Goal: Task Accomplishment & Management: Manage account settings

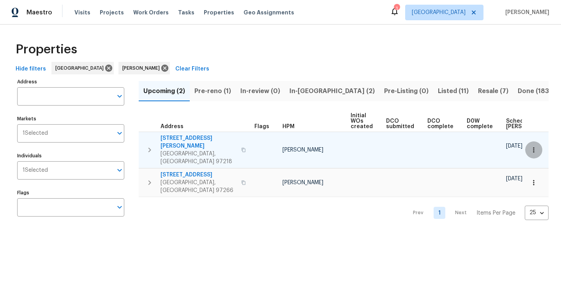
click at [533, 146] on icon "button" at bounding box center [534, 150] width 8 height 8
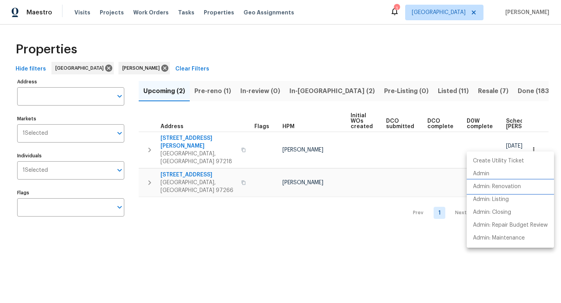
click at [513, 190] on p "Admin: Renovation" at bounding box center [497, 187] width 48 height 8
click at [255, 214] on div at bounding box center [280, 151] width 561 height 303
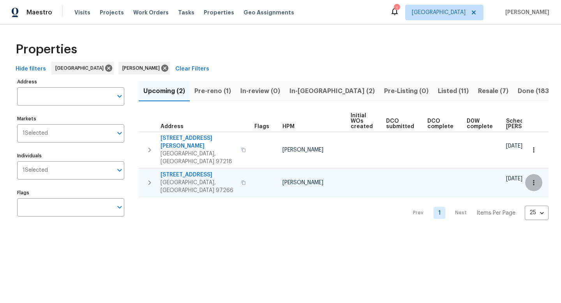
click at [538, 179] on icon "button" at bounding box center [534, 183] width 8 height 8
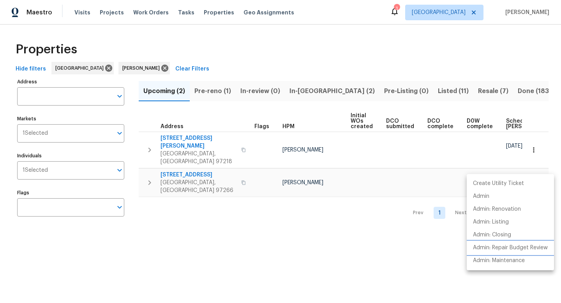
click at [514, 248] on p "Admin: Repair Budget Review" at bounding box center [510, 248] width 75 height 8
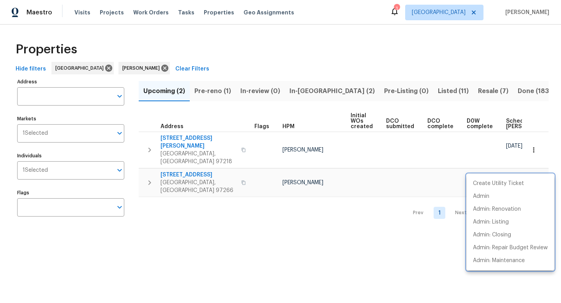
click at [217, 165] on div at bounding box center [280, 151] width 561 height 303
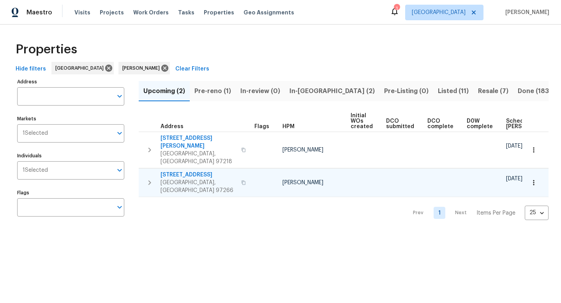
click at [241, 181] on icon "button" at bounding box center [243, 183] width 5 height 5
click at [226, 94] on span "Pre-reno (1)" at bounding box center [213, 91] width 37 height 11
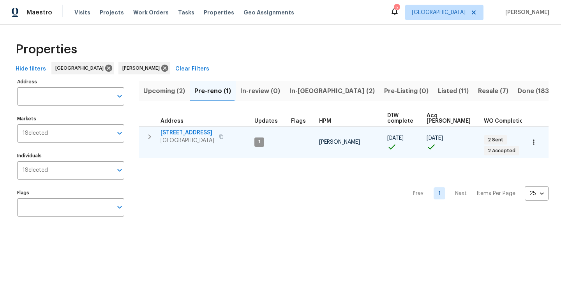
click at [226, 138] on button "button" at bounding box center [221, 136] width 9 height 11
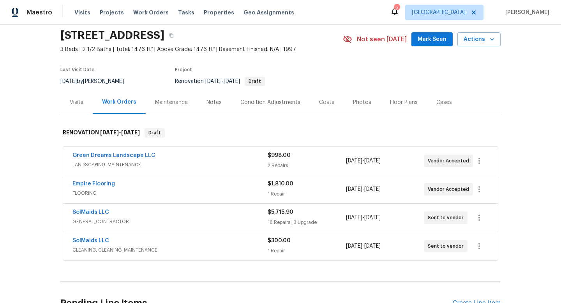
scroll to position [81, 0]
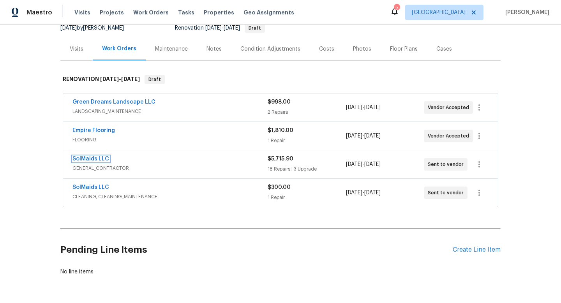
click at [103, 159] on link "SolMaids LLC" at bounding box center [91, 158] width 37 height 5
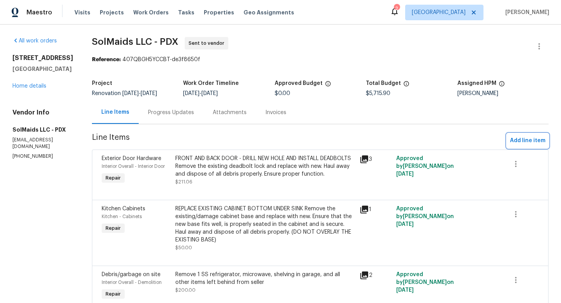
click at [531, 146] on button "Add line item" at bounding box center [528, 141] width 42 height 14
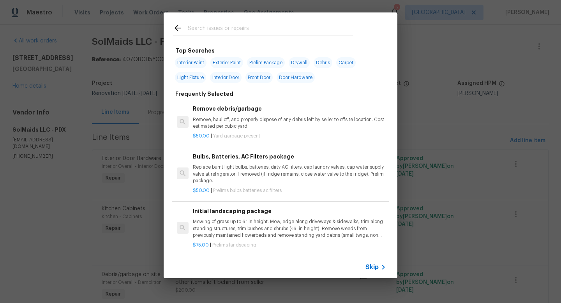
click at [210, 31] on input "text" at bounding box center [270, 29] width 165 height 12
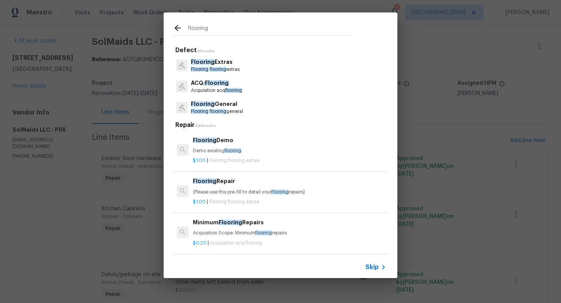
type input "flooring"
click at [231, 65] on p "Flooring Extras" at bounding box center [215, 62] width 49 height 8
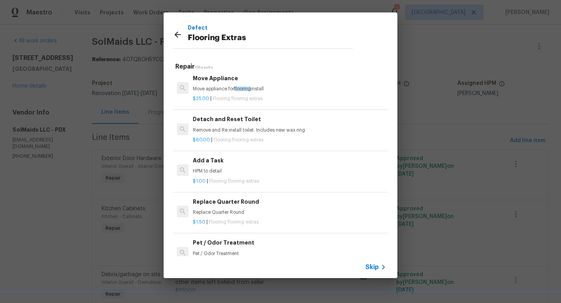
scroll to position [180, 0]
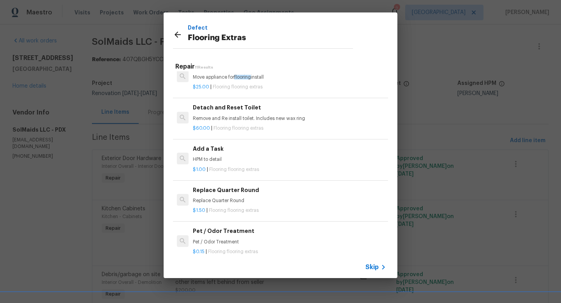
click at [221, 157] on p "HPM to detail" at bounding box center [289, 159] width 193 height 7
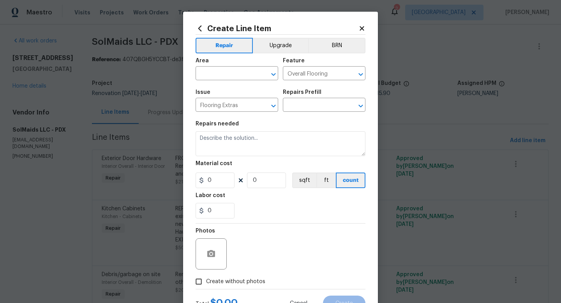
type input "Add a Task $1.00"
type textarea "HPM to detail"
type input "1"
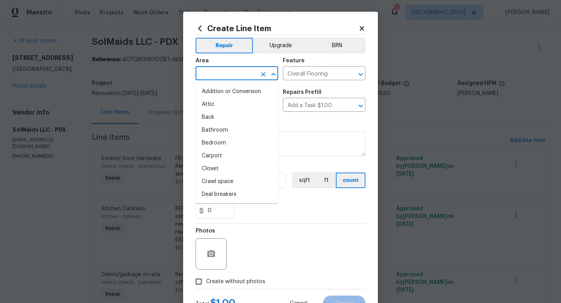
click at [218, 71] on input "text" at bounding box center [226, 74] width 61 height 12
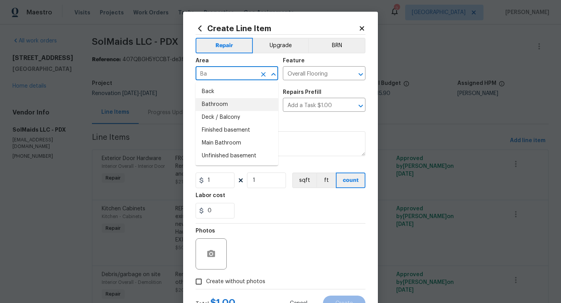
click at [215, 104] on li "Bathroom" at bounding box center [237, 104] width 83 height 13
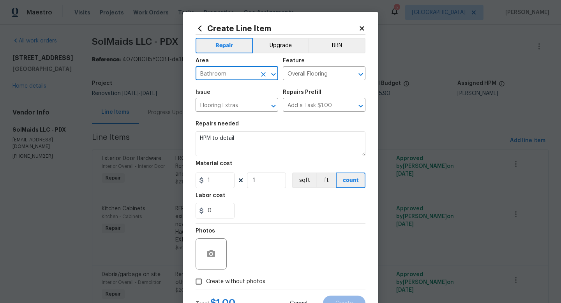
type input "Bathroom"
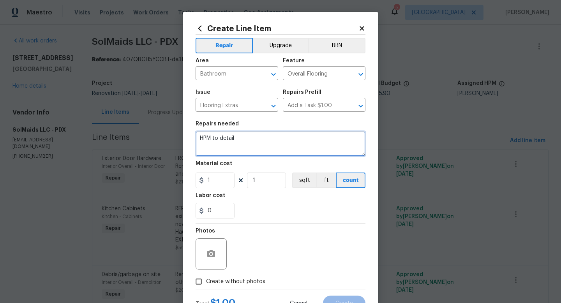
drag, startPoint x: 241, startPoint y: 141, endPoint x: 153, endPoint y: 121, distance: 89.6
click at [154, 121] on div "Create Line Item Repair Upgrade BRN Area Bathroom ​ Feature Overall Flooring ​ …" at bounding box center [280, 151] width 561 height 303
click at [314, 145] on textarea "At Kitchen and 3 bathrooms, please remove vinyl cove base prior to paint and in…" at bounding box center [281, 143] width 170 height 25
click at [289, 148] on textarea "At Kitchen and 3 bathrooms, please remove vinyl cove base prior to paint and in…" at bounding box center [281, 143] width 170 height 25
type textarea "At Kitchen and 3 bathrooms, please remove vinyl cove base prior to paint and in…"
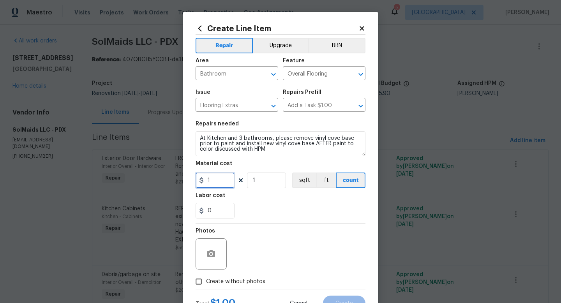
click at [222, 181] on input "1" at bounding box center [215, 181] width 39 height 16
type input "250"
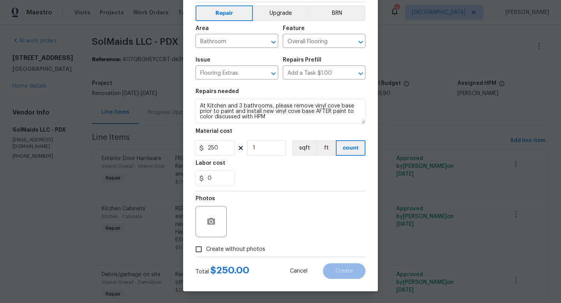
click at [200, 254] on input "Create without photos" at bounding box center [198, 249] width 15 height 15
checkbox input "true"
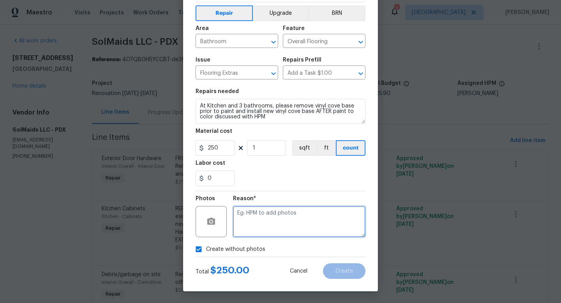
click at [278, 222] on textarea at bounding box center [299, 221] width 133 height 31
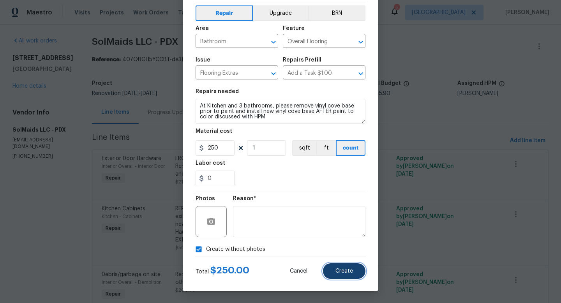
click at [335, 273] on button "Create" at bounding box center [344, 272] width 42 height 16
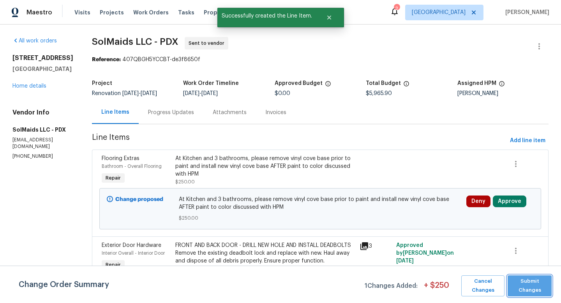
click at [536, 285] on span "Submit Changes" at bounding box center [530, 286] width 36 height 18
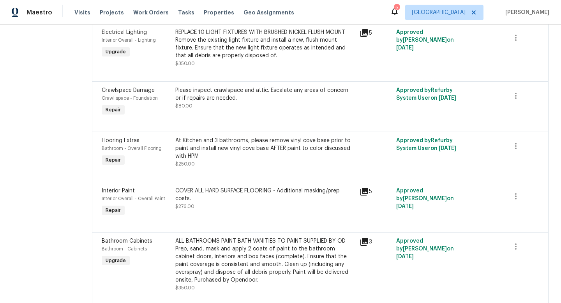
scroll to position [0, 0]
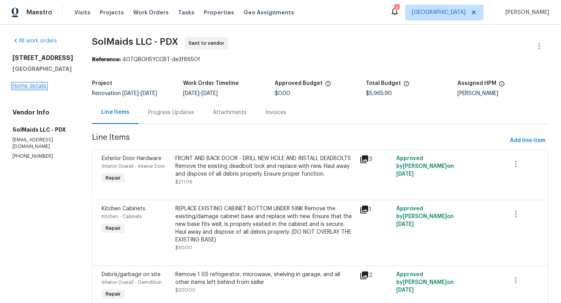
click at [38, 89] on link "Home details" at bounding box center [29, 85] width 34 height 5
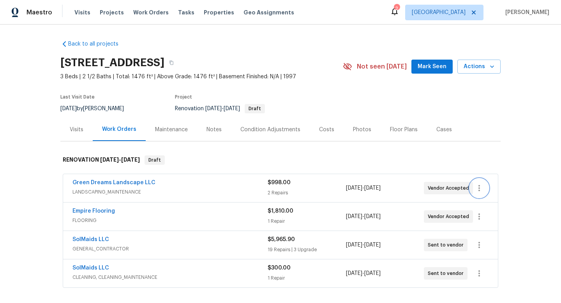
click at [483, 185] on icon "button" at bounding box center [479, 188] width 9 height 9
click at [490, 189] on li "Edit" at bounding box center [512, 188] width 84 height 13
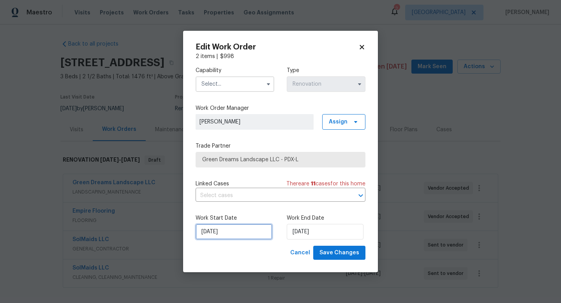
click at [248, 234] on input "[DATE]" at bounding box center [234, 232] width 77 height 16
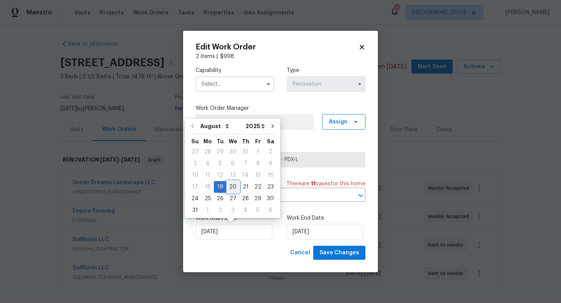
click at [232, 188] on div "20" at bounding box center [233, 187] width 13 height 11
type input "[DATE]"
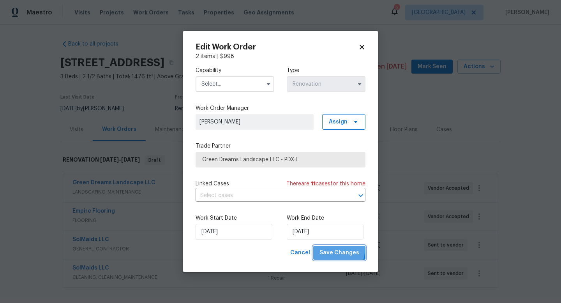
click at [324, 248] on button "Save Changes" at bounding box center [339, 253] width 52 height 14
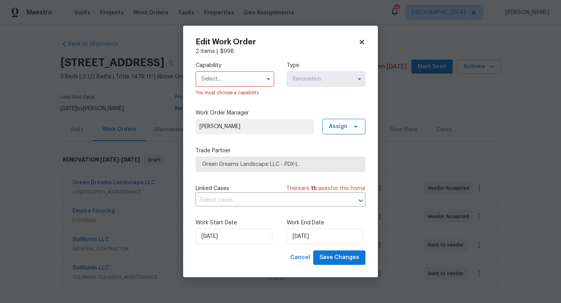
click at [231, 83] on input "text" at bounding box center [235, 79] width 79 height 16
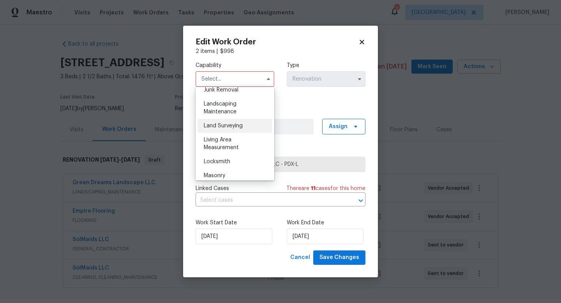
scroll to position [499, 0]
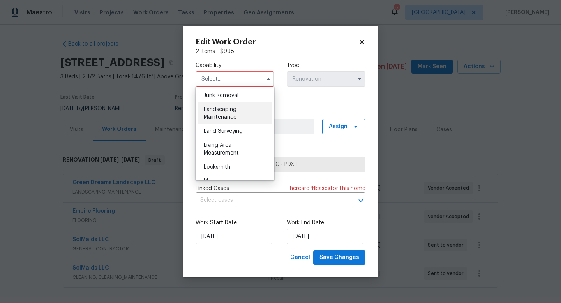
click at [243, 110] on div "Landscaping Maintenance" at bounding box center [235, 114] width 75 height 22
type input "Landscaping Maintenance"
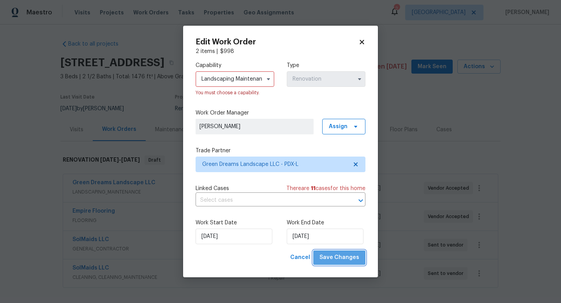
click at [347, 258] on span "Save Changes" at bounding box center [340, 258] width 40 height 10
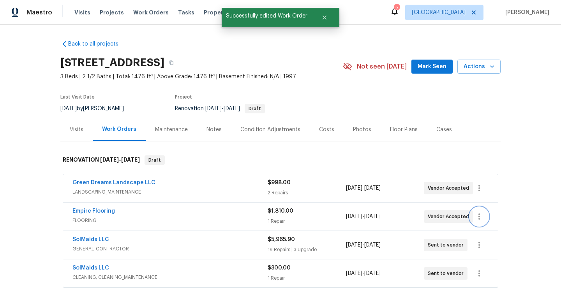
click at [482, 211] on button "button" at bounding box center [479, 216] width 19 height 19
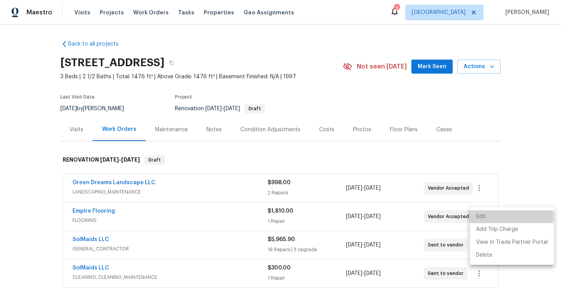
click at [488, 217] on li "Edit" at bounding box center [512, 217] width 84 height 13
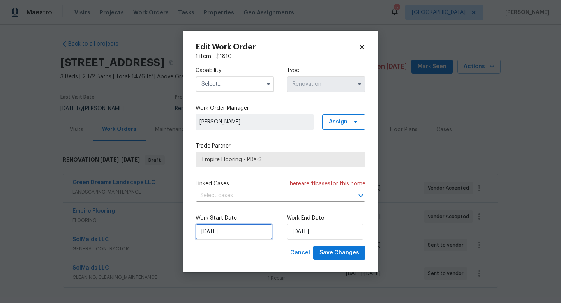
click at [248, 233] on input "[DATE]" at bounding box center [234, 232] width 77 height 16
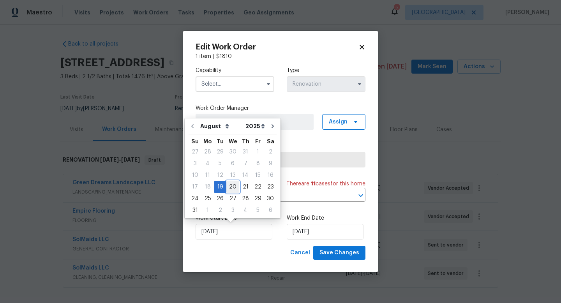
click at [227, 186] on div "20" at bounding box center [233, 187] width 13 height 11
type input "[DATE]"
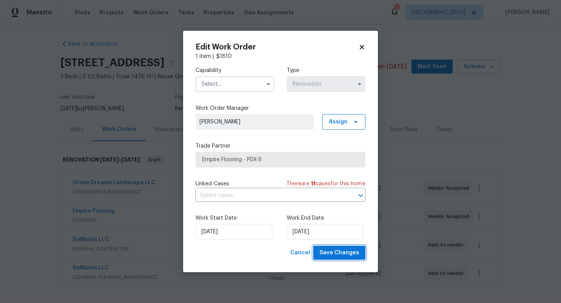
click at [353, 249] on span "Save Changes" at bounding box center [340, 253] width 40 height 10
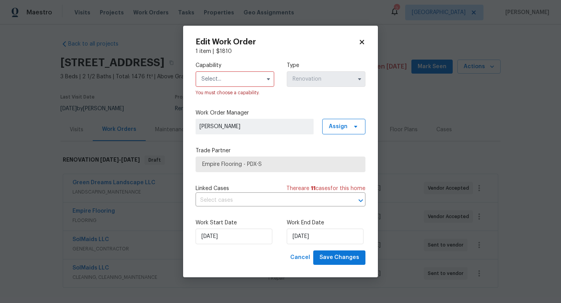
click at [227, 76] on input "text" at bounding box center [235, 79] width 79 height 16
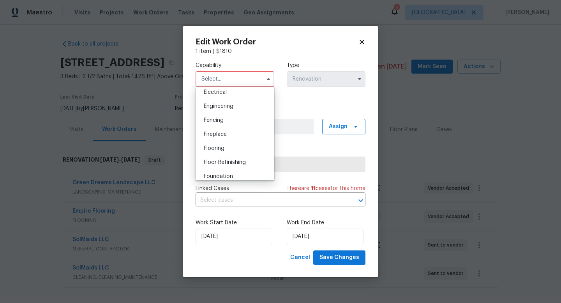
scroll to position [254, 0]
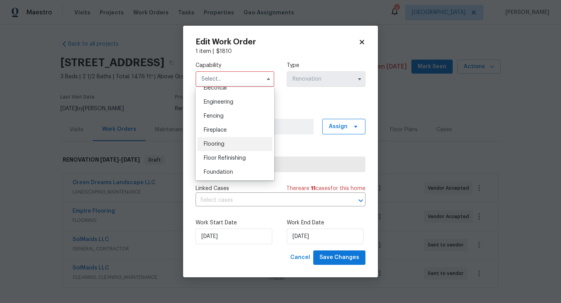
click at [242, 143] on div "Flooring" at bounding box center [235, 144] width 75 height 14
type input "Flooring"
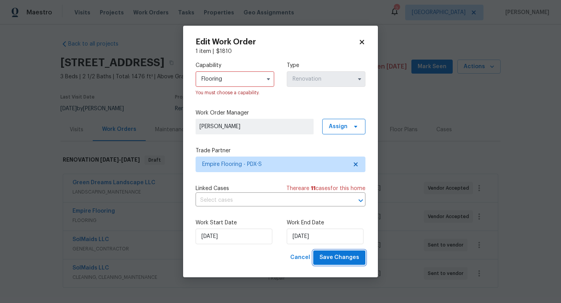
click at [347, 260] on span "Save Changes" at bounding box center [340, 258] width 40 height 10
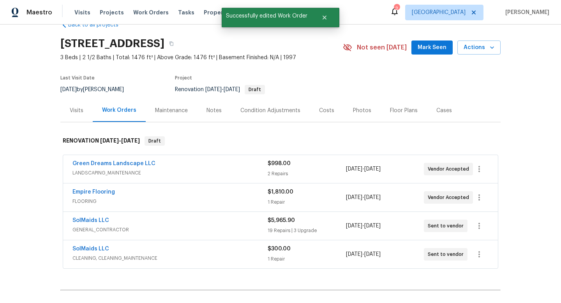
scroll to position [89, 0]
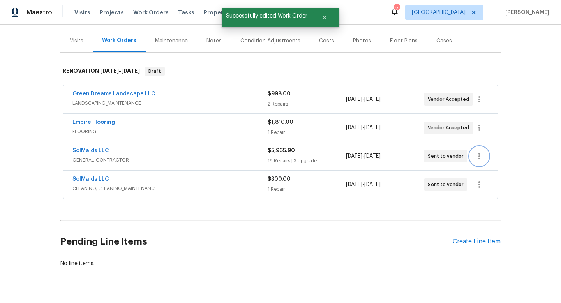
click at [485, 162] on button "button" at bounding box center [479, 156] width 19 height 19
click at [484, 158] on li "Edit" at bounding box center [512, 156] width 84 height 13
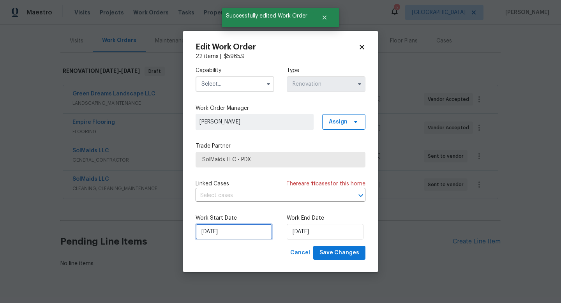
click at [248, 235] on input "[DATE]" at bounding box center [234, 232] width 77 height 16
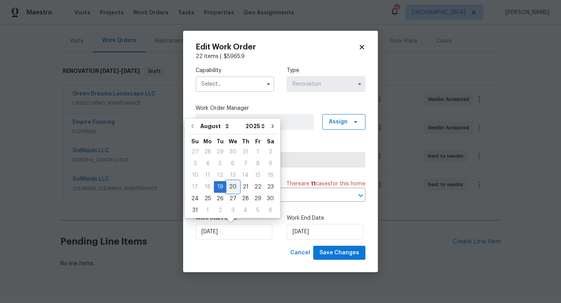
click at [229, 188] on div "20" at bounding box center [233, 187] width 13 height 11
type input "[DATE]"
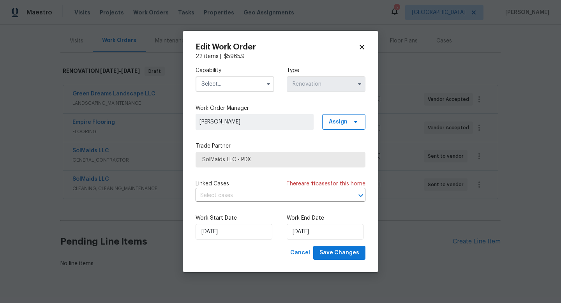
click at [237, 84] on input "text" at bounding box center [235, 84] width 79 height 16
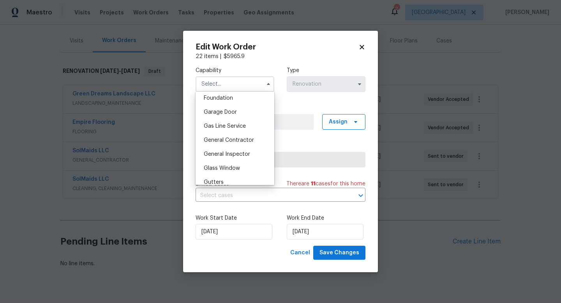
scroll to position [338, 0]
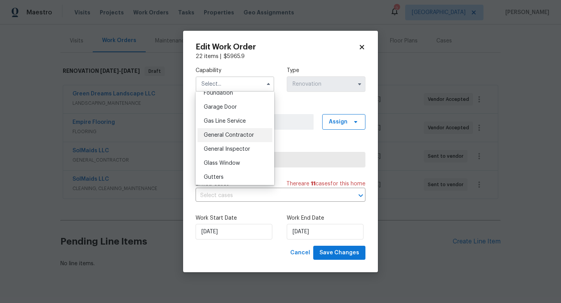
click at [240, 136] on span "General Contractor" at bounding box center [229, 135] width 50 height 5
type input "General Contractor"
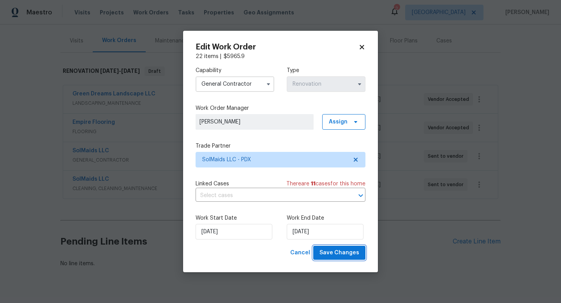
click at [338, 253] on span "Save Changes" at bounding box center [340, 253] width 40 height 10
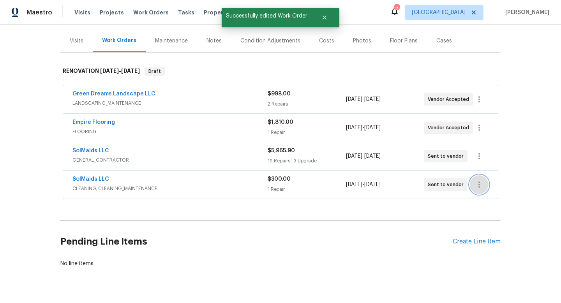
click at [483, 184] on icon "button" at bounding box center [479, 184] width 9 height 9
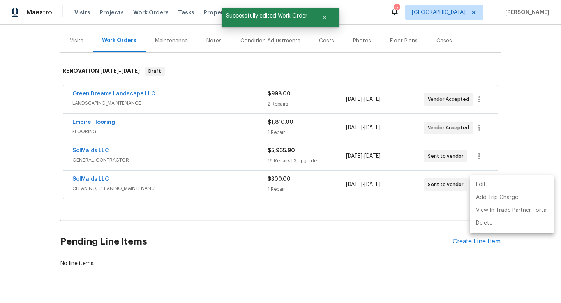
click at [485, 187] on li "Edit" at bounding box center [512, 185] width 84 height 13
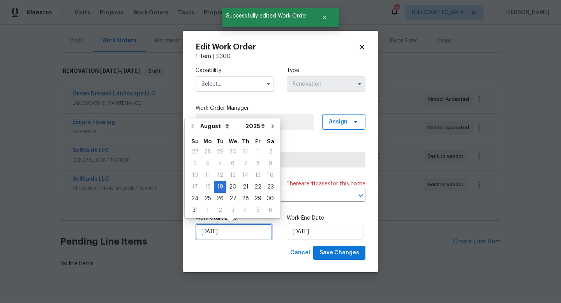
click at [225, 230] on input "[DATE]" at bounding box center [234, 232] width 77 height 16
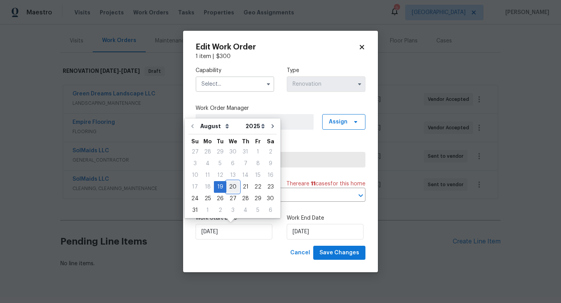
click at [227, 189] on div "20" at bounding box center [233, 187] width 13 height 11
type input "[DATE]"
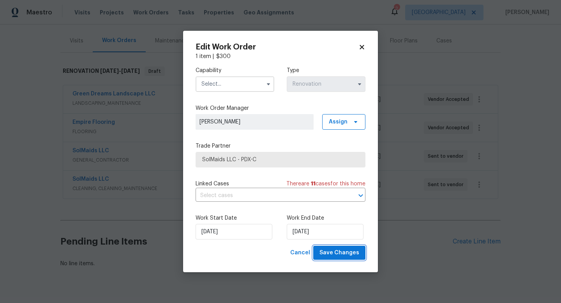
click at [347, 252] on span "Save Changes" at bounding box center [340, 253] width 40 height 10
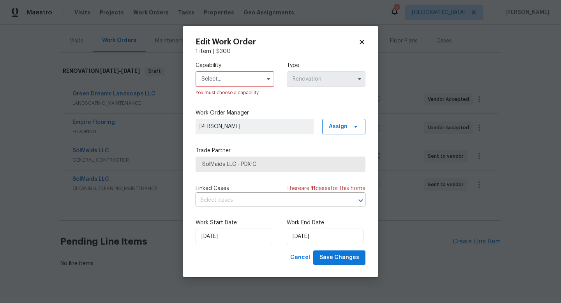
click at [246, 78] on input "text" at bounding box center [235, 79] width 79 height 16
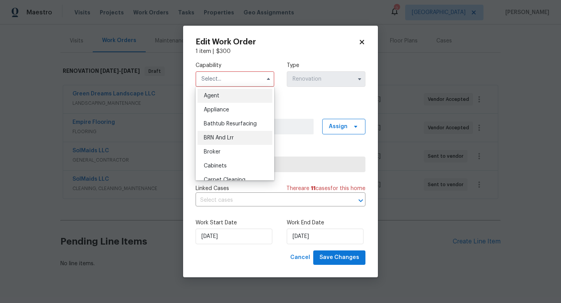
scroll to position [31, 0]
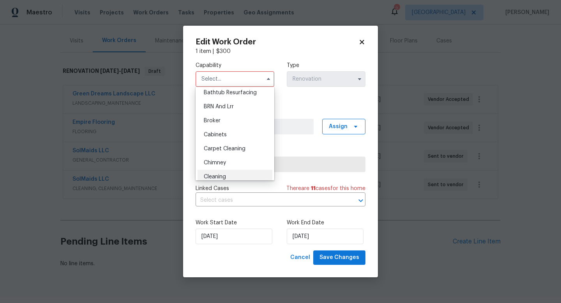
click at [234, 176] on div "Cleaning" at bounding box center [235, 177] width 75 height 14
type input "Cleaning"
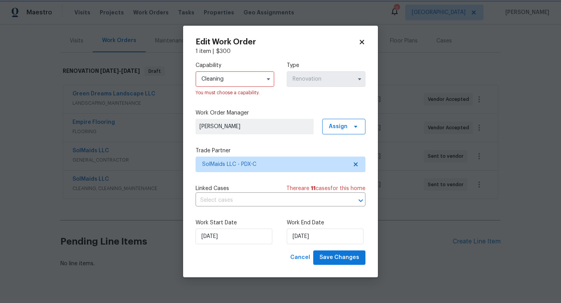
scroll to position [51, 0]
click at [349, 256] on span "Save Changes" at bounding box center [340, 258] width 40 height 10
